Goal: Communication & Community: Ask a question

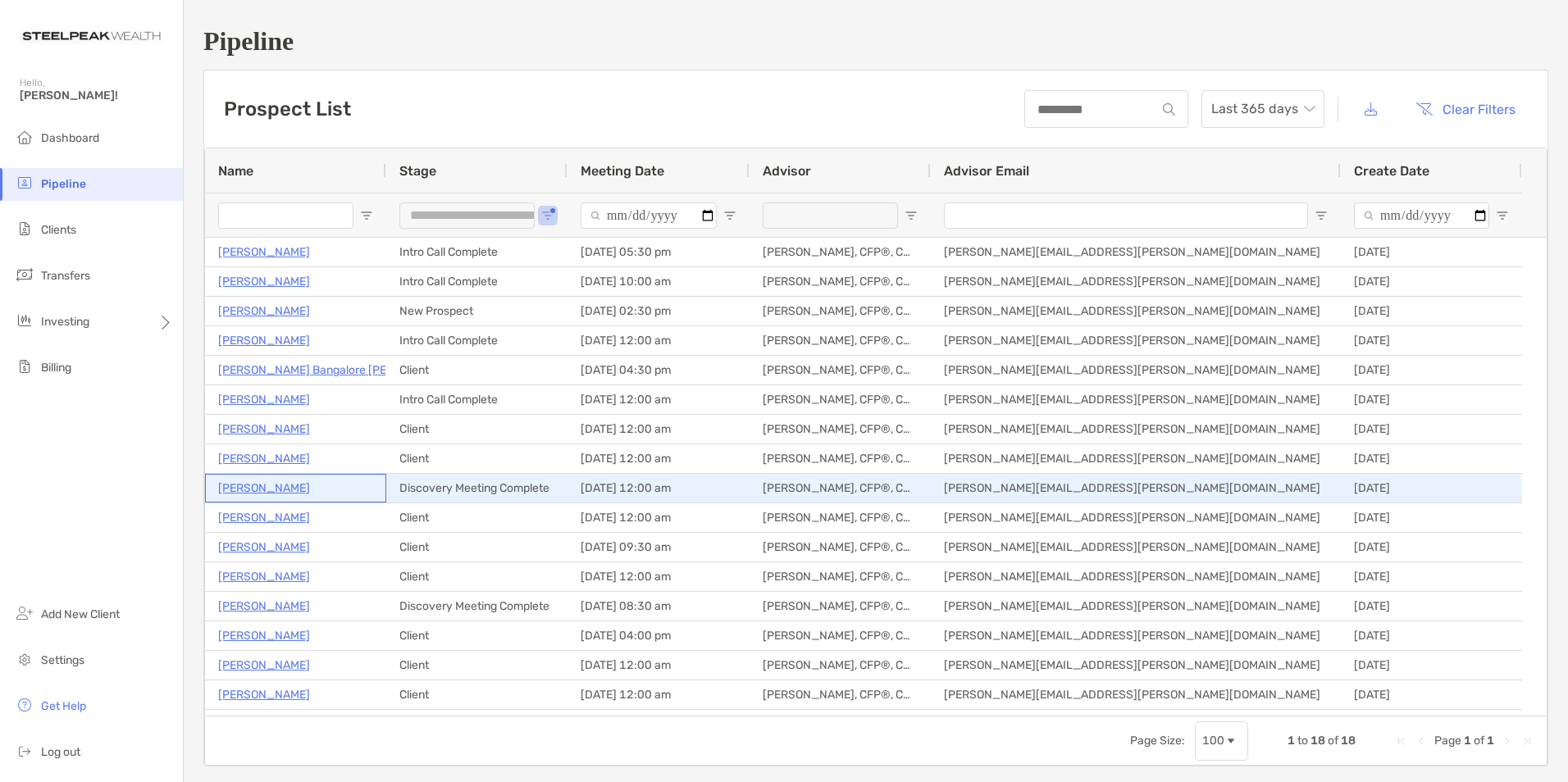
click at [258, 485] on p "[PERSON_NAME]" at bounding box center [263, 488] width 92 height 21
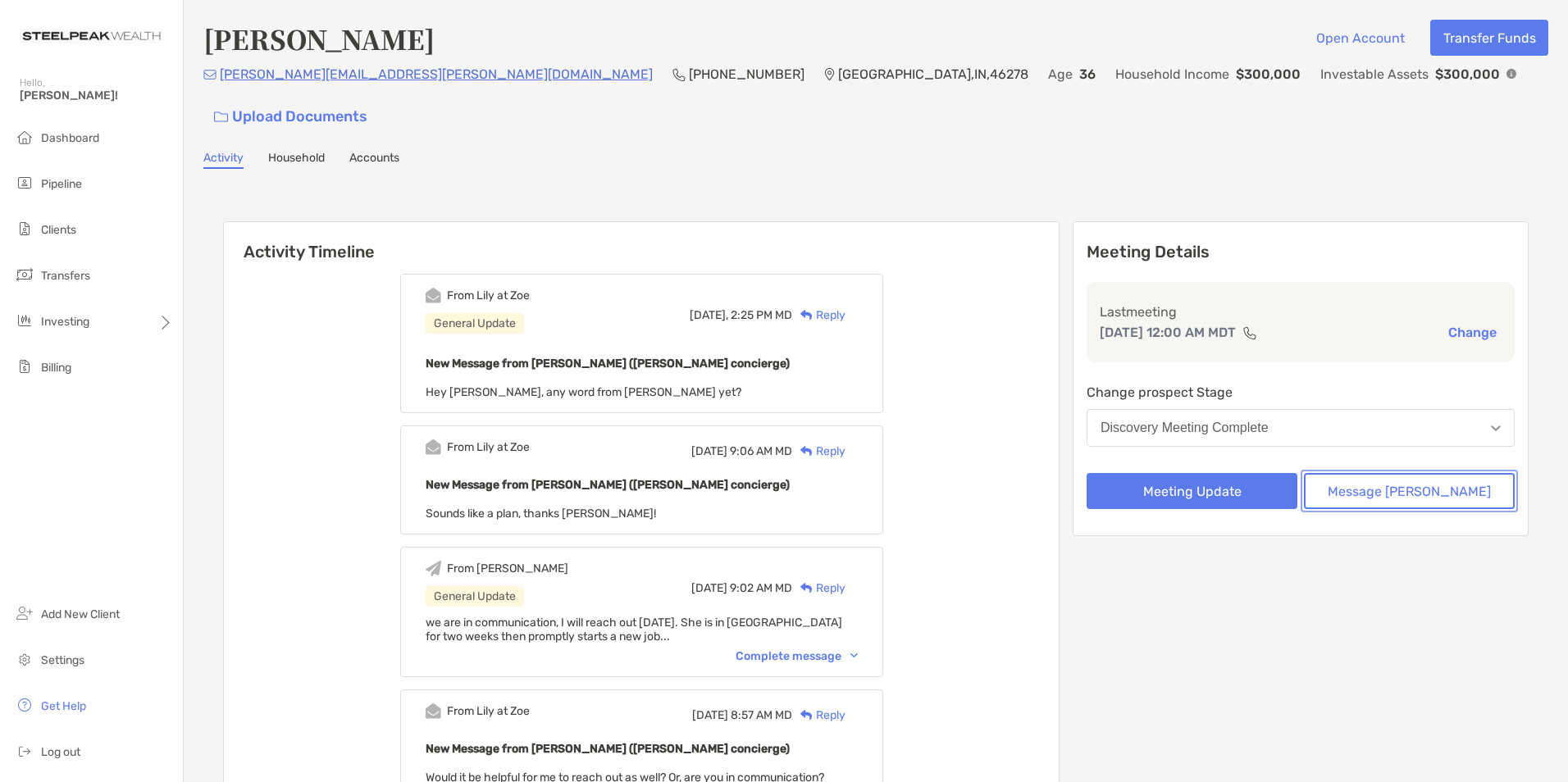
click at [1409, 473] on button "Message Zoe" at bounding box center [1409, 491] width 211 height 36
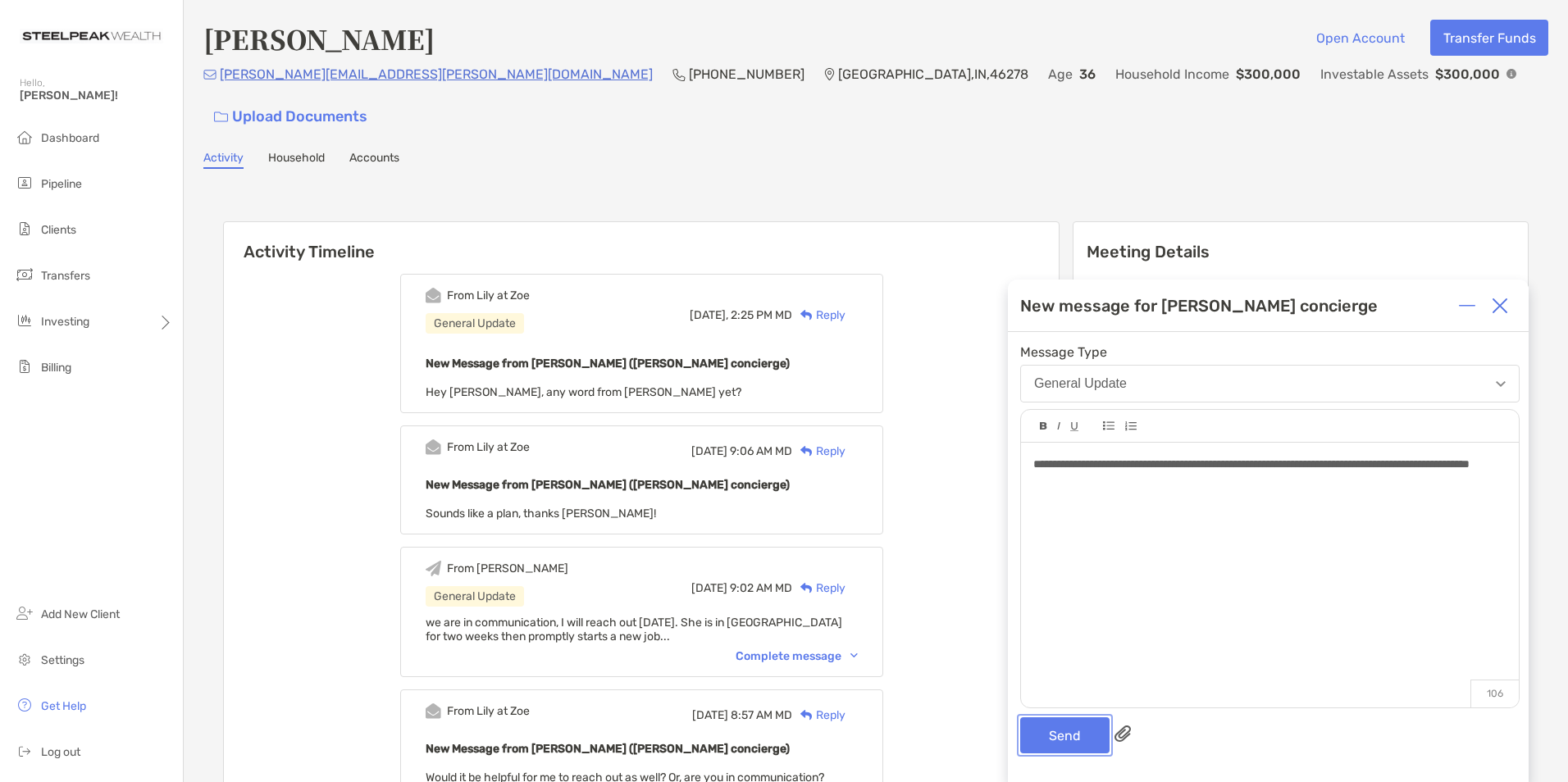
click at [1060, 733] on button "Send" at bounding box center [1065, 736] width 89 height 36
